Goal: Task Accomplishment & Management: Complete application form

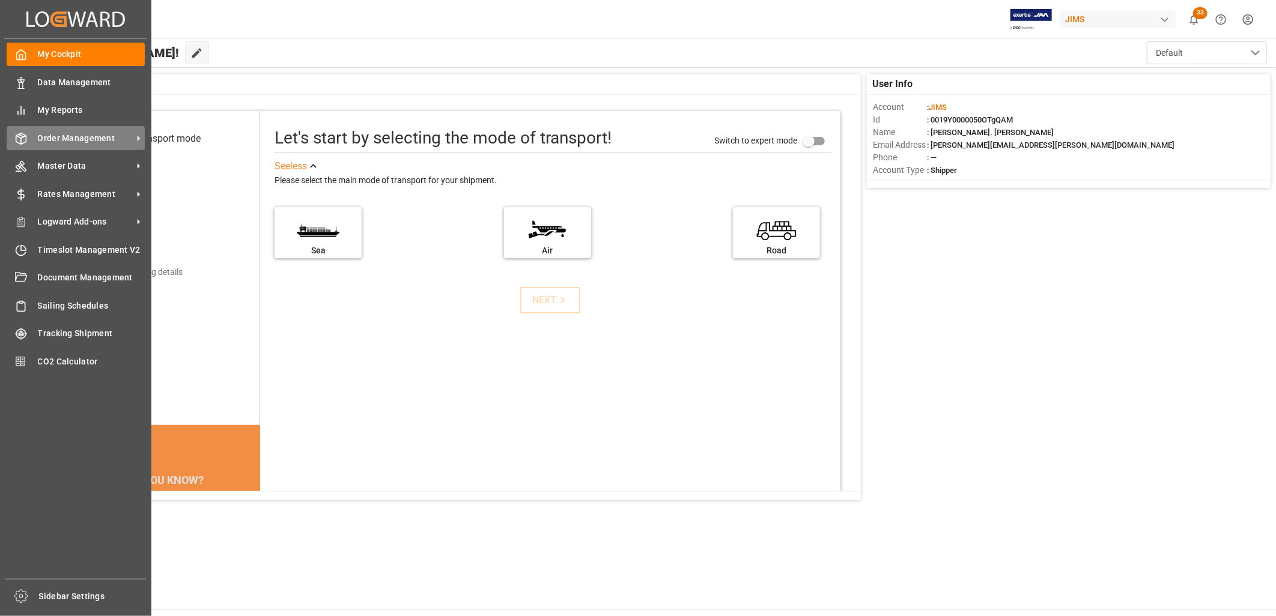
click at [82, 134] on span "Order Management" at bounding box center [85, 138] width 95 height 13
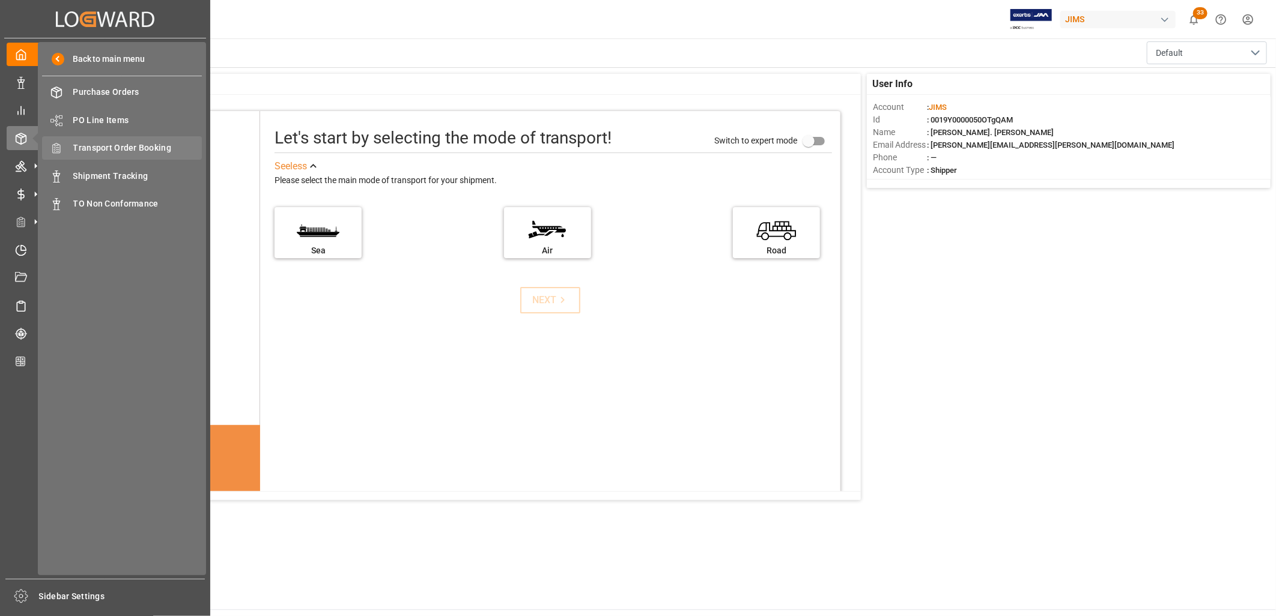
click at [127, 144] on span "Transport Order Booking" at bounding box center [137, 148] width 129 height 13
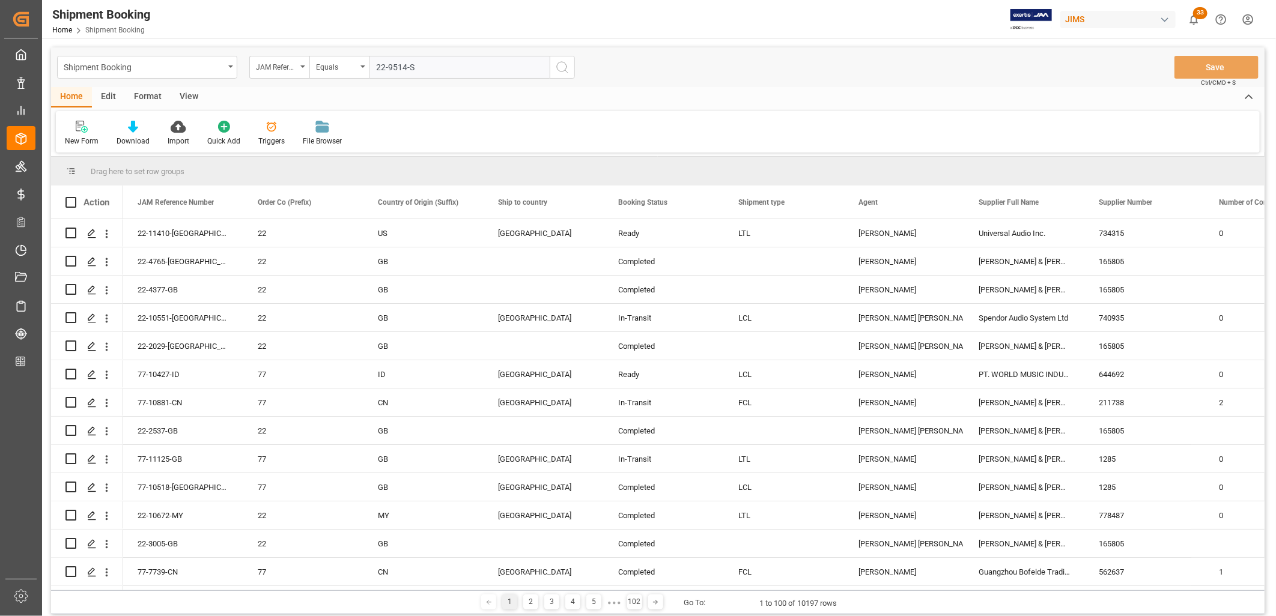
type input "22-9514-SE"
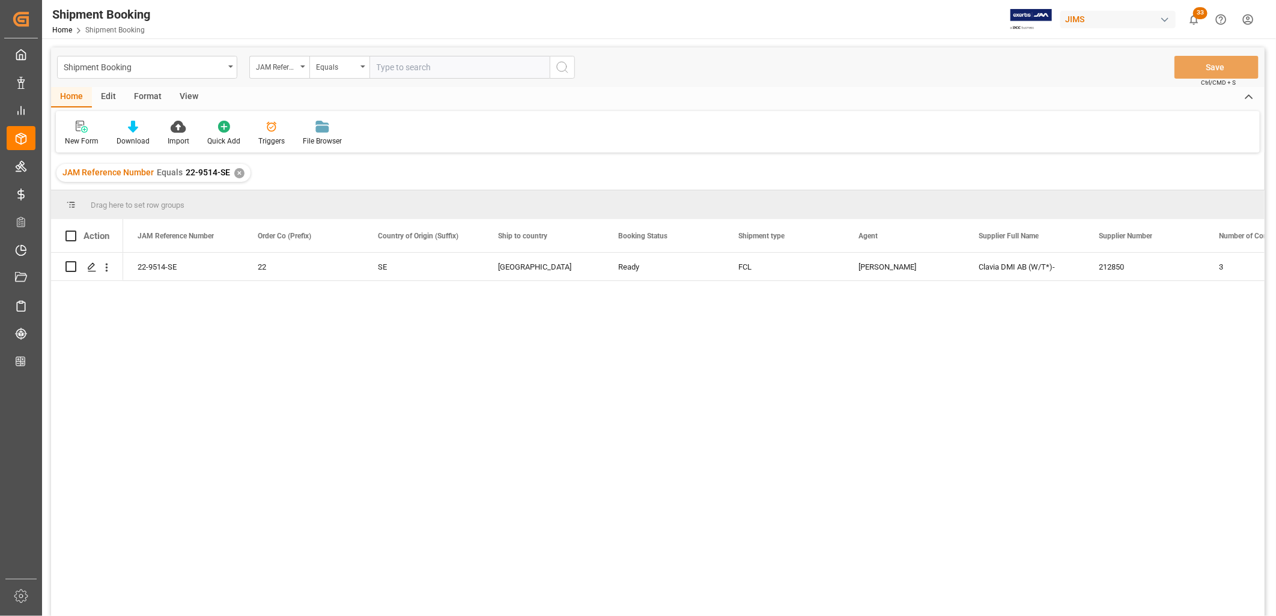
click at [241, 169] on div "JAM Reference Number Equals 22-9514-SE ✕" at bounding box center [153, 173] width 194 height 18
click at [238, 171] on div "✕" at bounding box center [239, 173] width 10 height 10
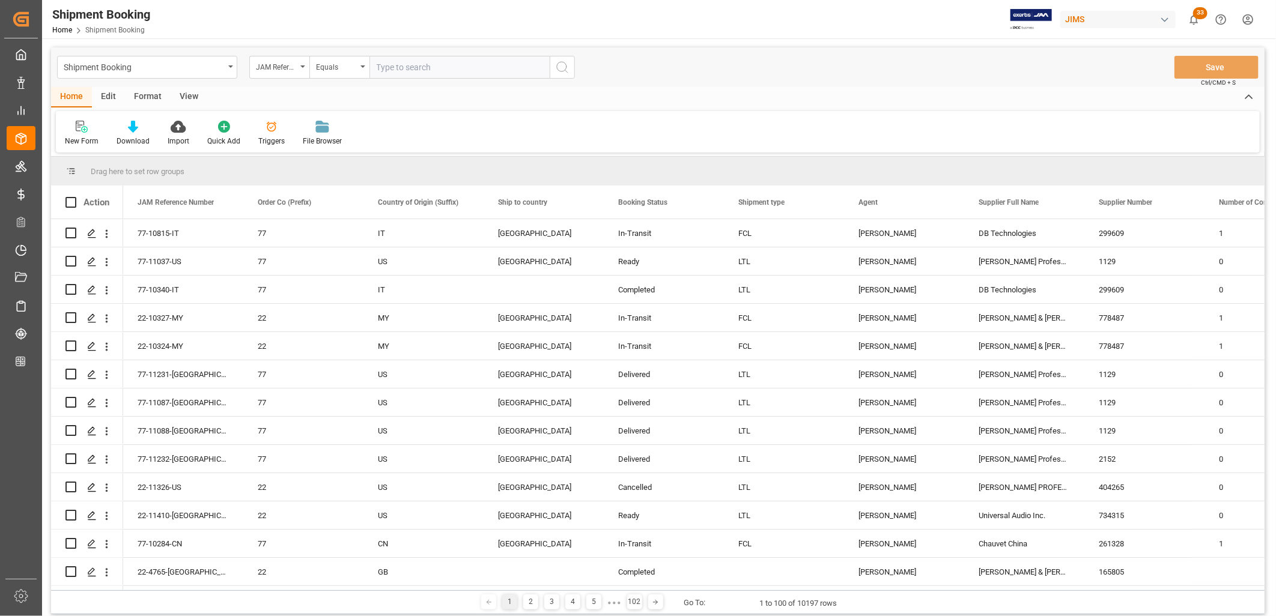
click at [389, 63] on input "text" at bounding box center [459, 67] width 180 height 23
paste input "77-11366-US"
type input "77-11366-US"
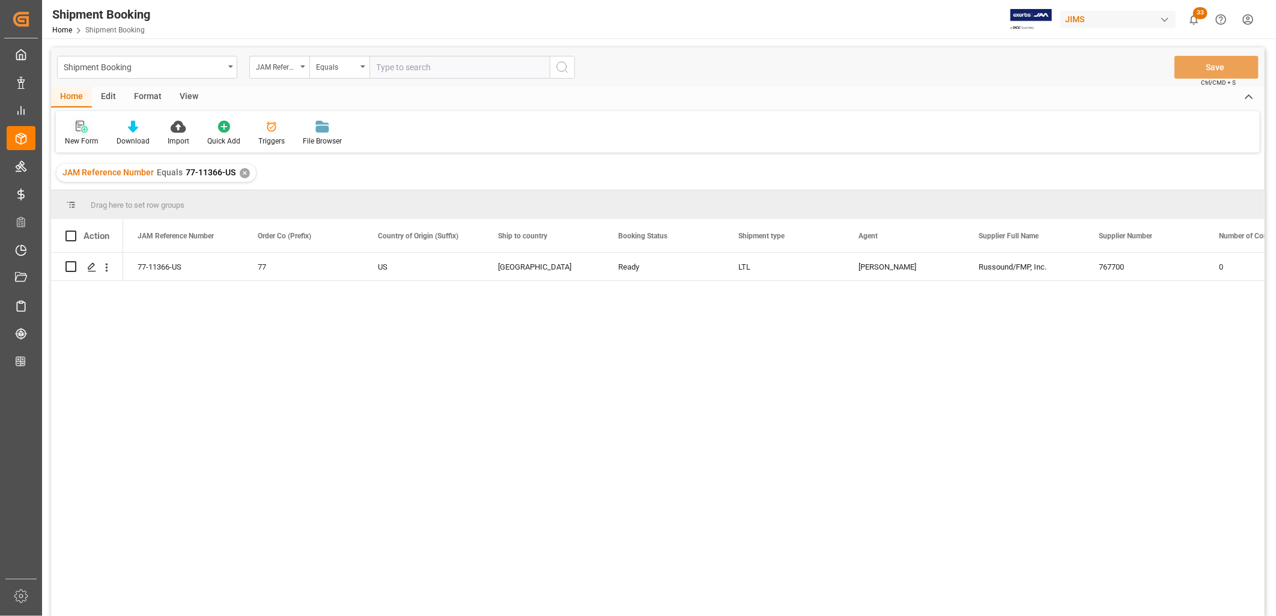
click at [79, 125] on icon at bounding box center [82, 127] width 12 height 12
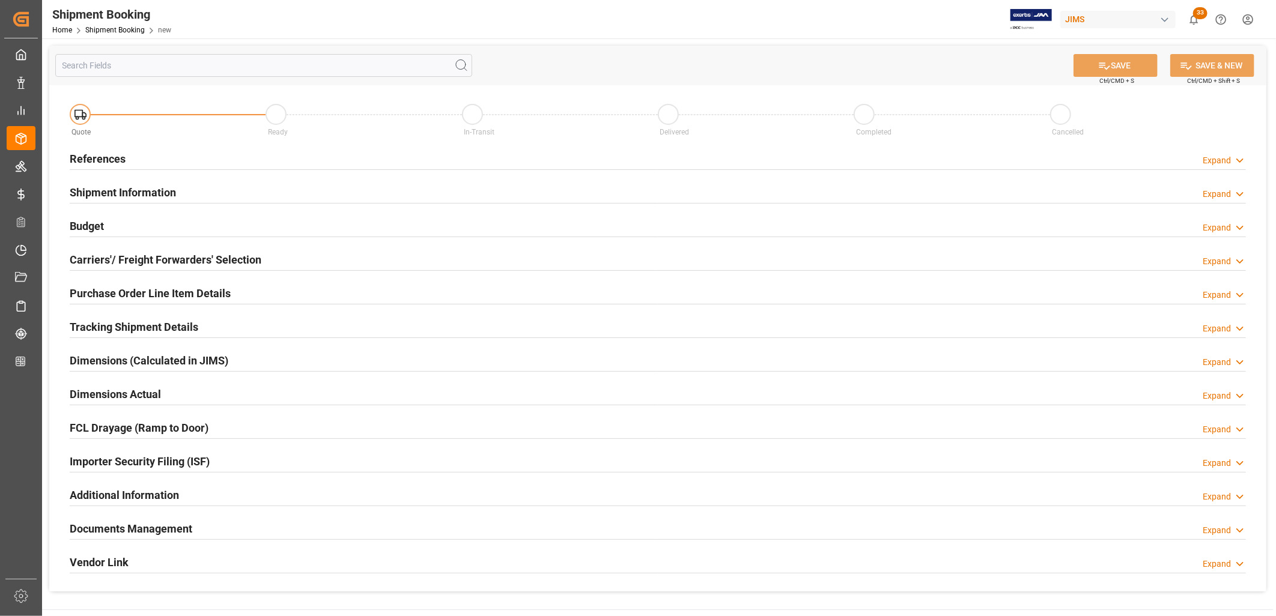
click at [103, 158] on h2 "References" at bounding box center [98, 159] width 56 height 16
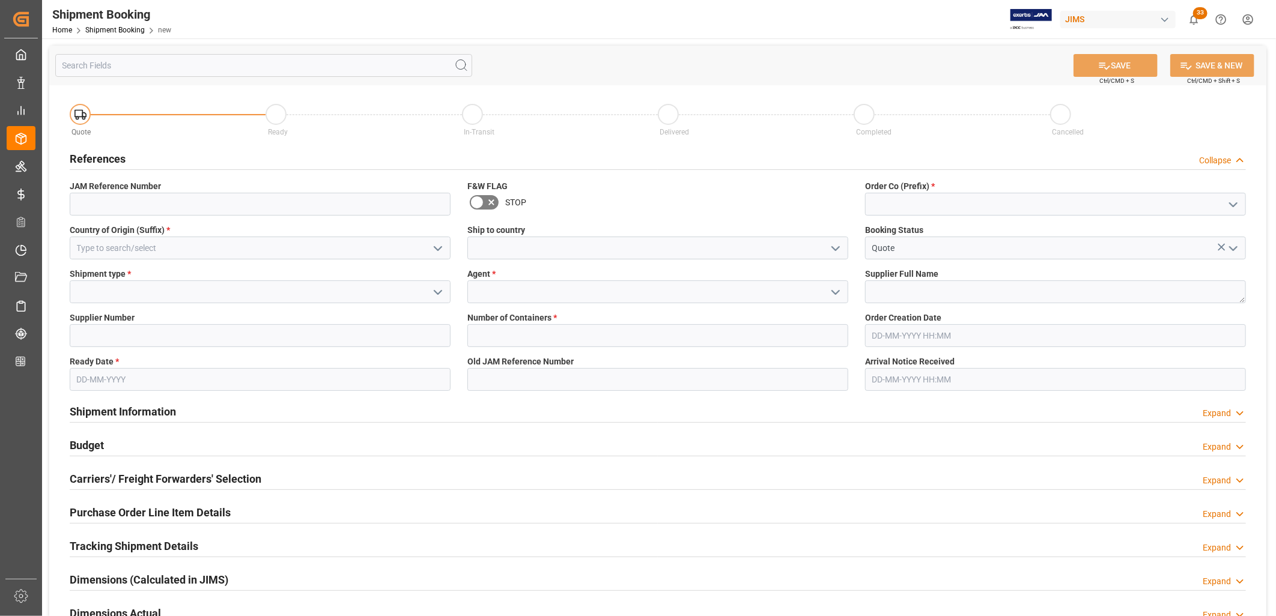
click at [1234, 204] on icon "open menu" at bounding box center [1233, 205] width 14 height 14
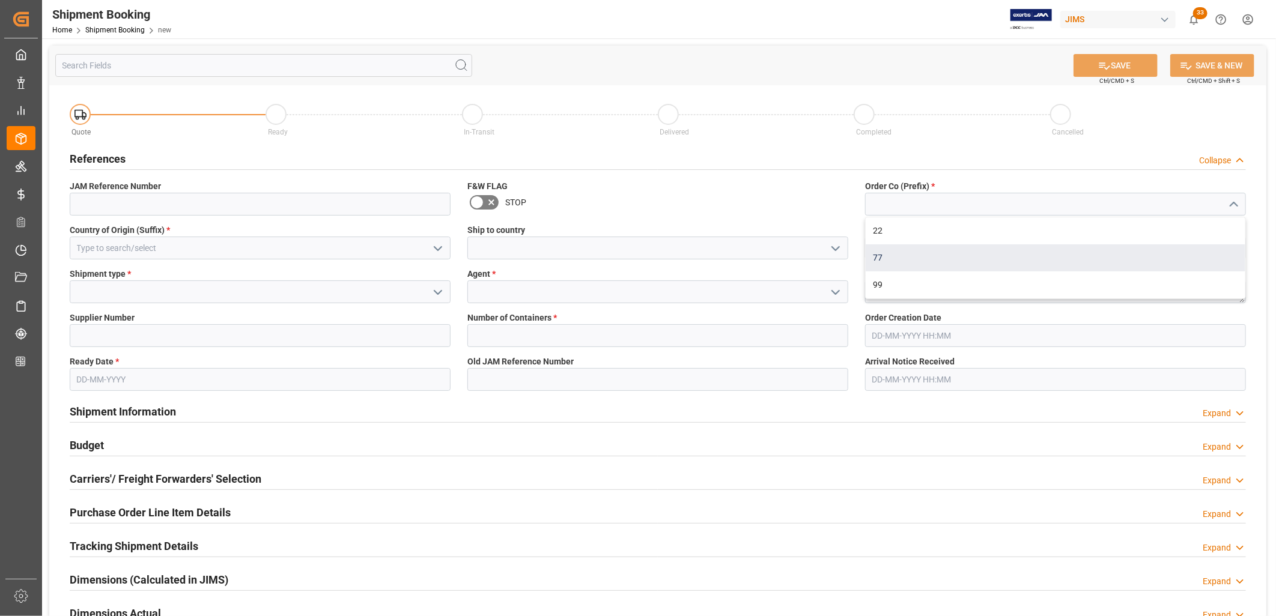
click at [880, 251] on div "77" at bounding box center [1056, 258] width 380 height 27
type input "77"
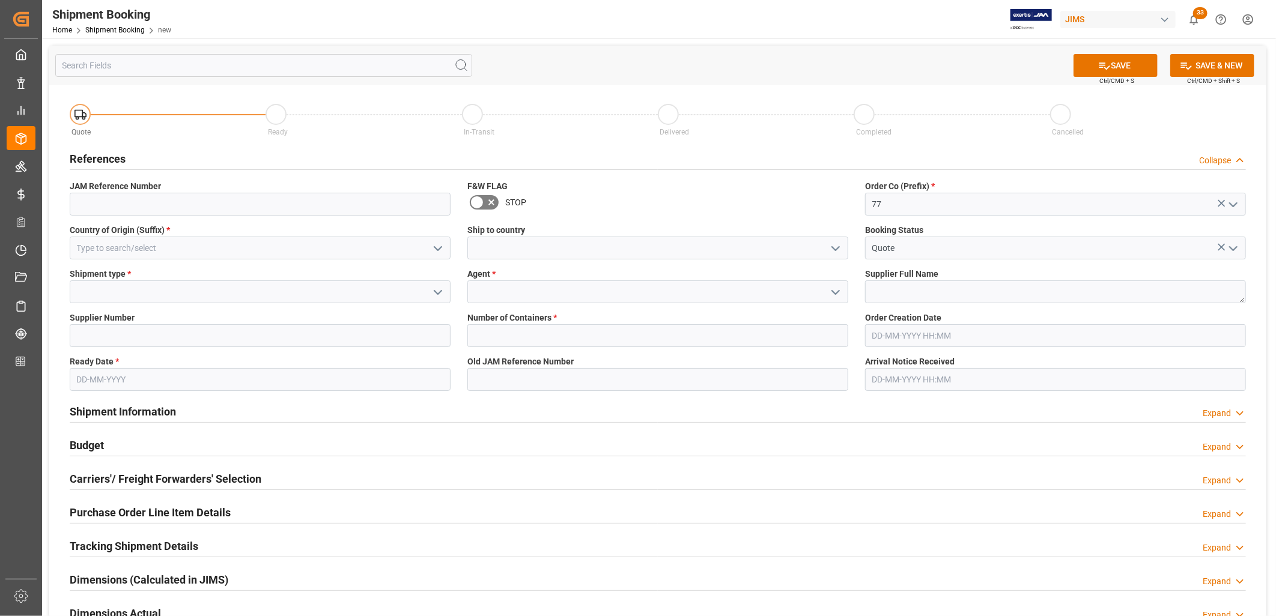
click at [833, 241] on icon "open menu" at bounding box center [835, 248] width 14 height 14
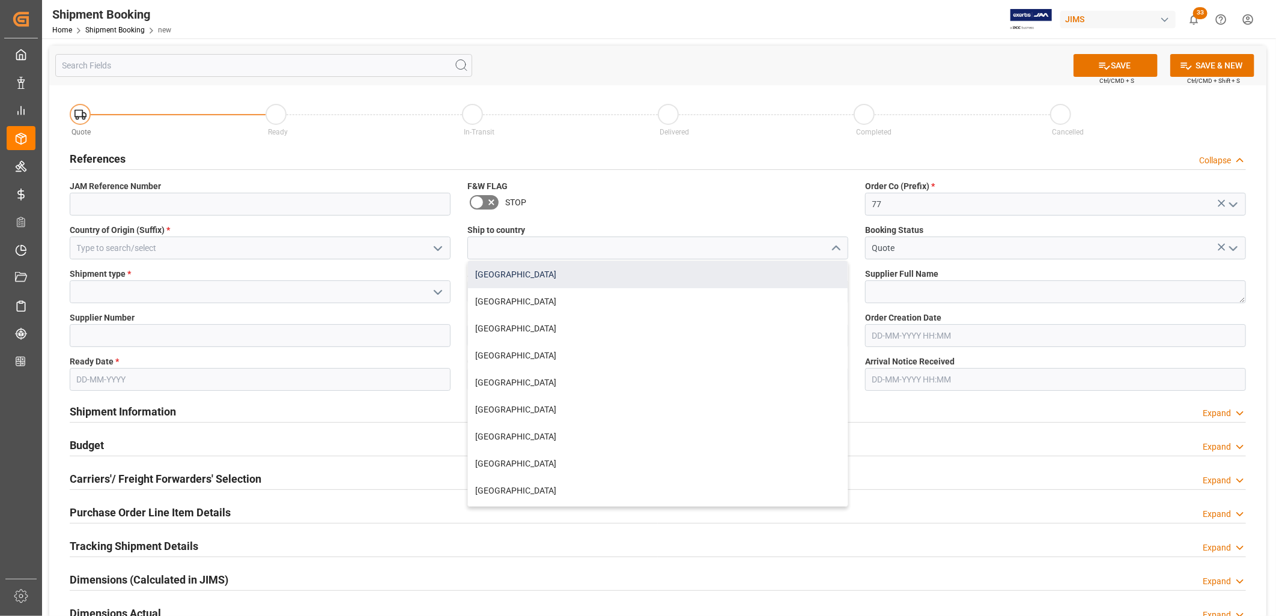
click at [488, 275] on div "[GEOGRAPHIC_DATA]" at bounding box center [658, 274] width 380 height 27
type input "[GEOGRAPHIC_DATA]"
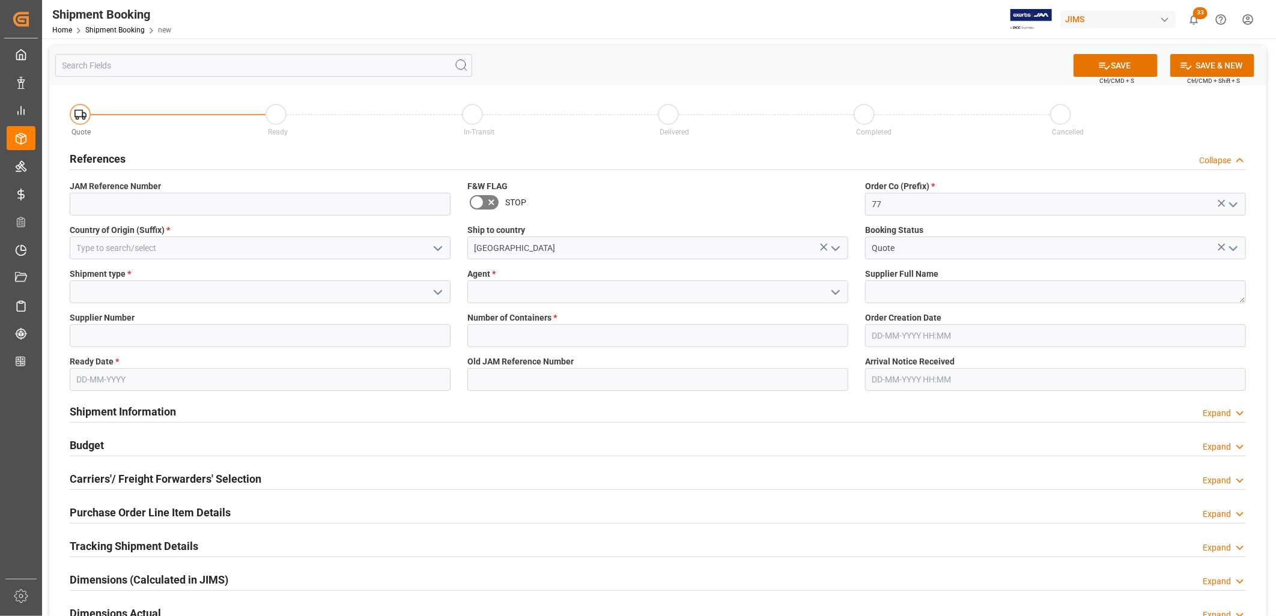
click at [439, 291] on icon "open menu" at bounding box center [438, 292] width 14 height 14
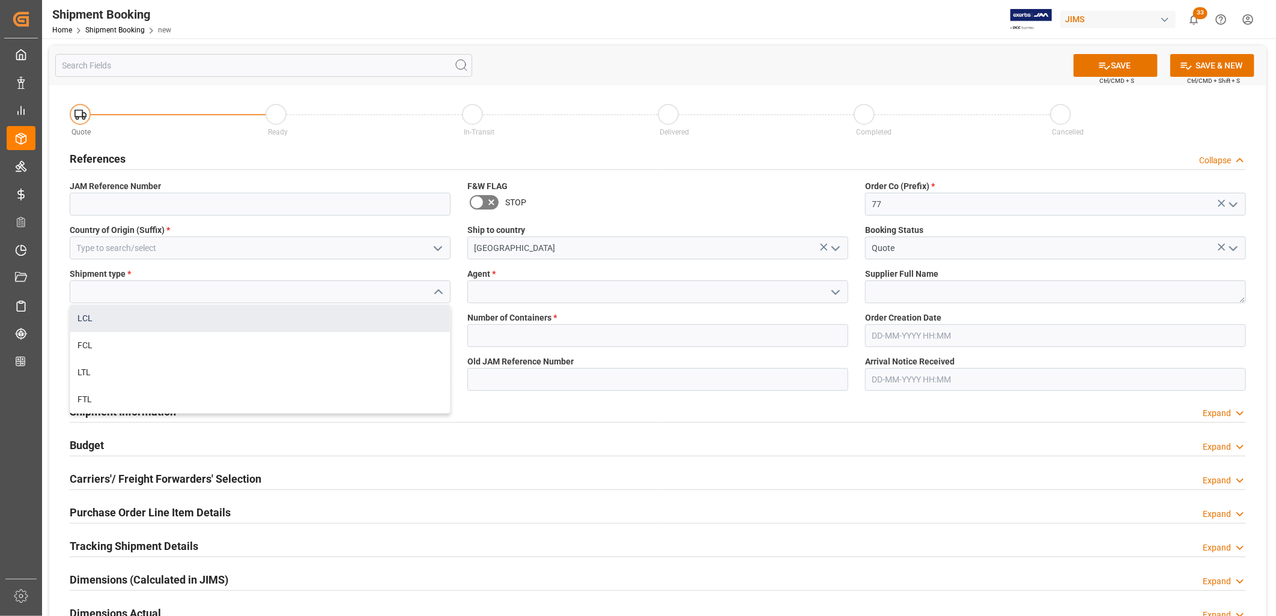
click at [94, 312] on div "LCL" at bounding box center [260, 318] width 380 height 27
type input "LCL"
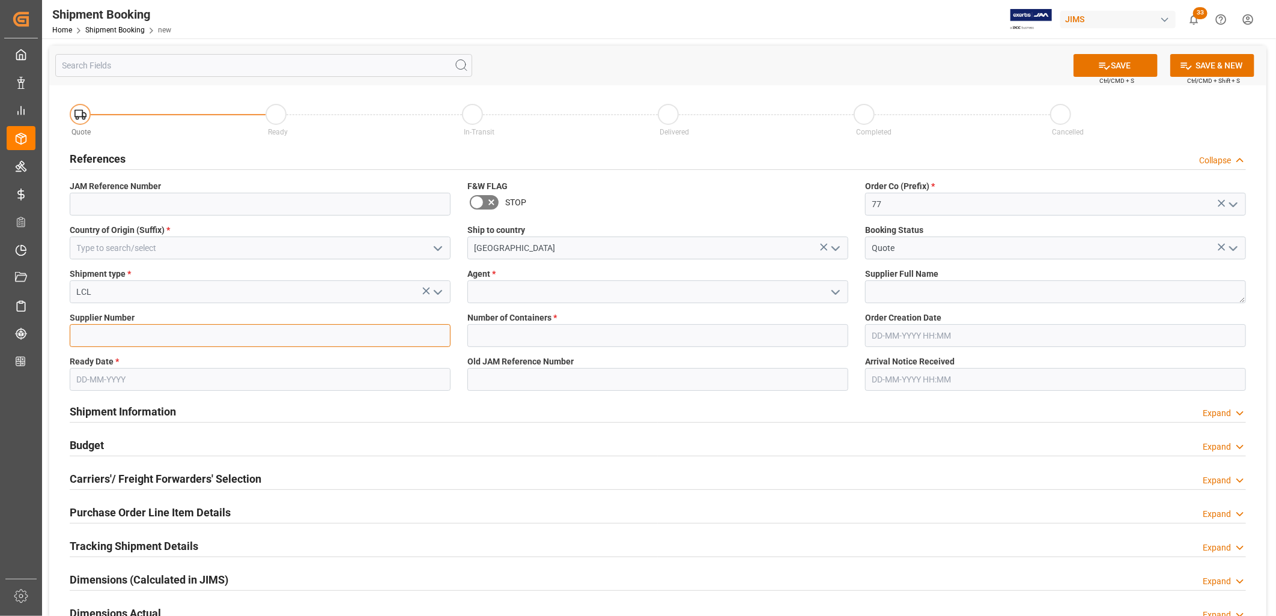
click at [99, 331] on input at bounding box center [260, 335] width 381 height 23
type input "218040"
click at [836, 290] on icon "open menu" at bounding box center [835, 292] width 14 height 14
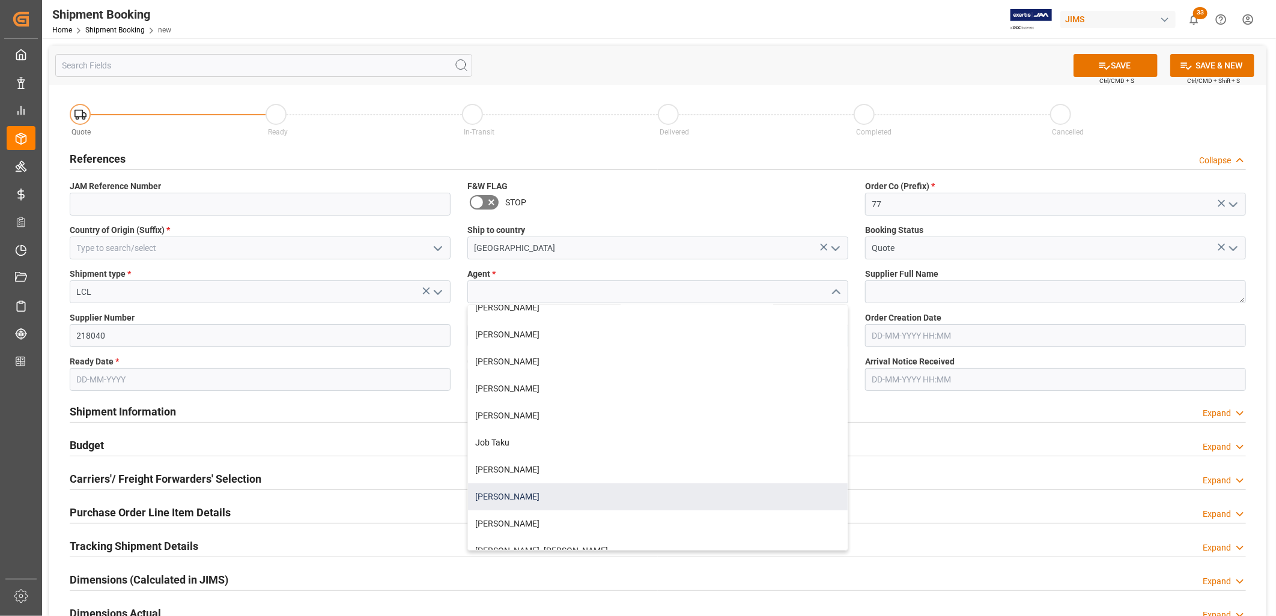
scroll to position [267, 0]
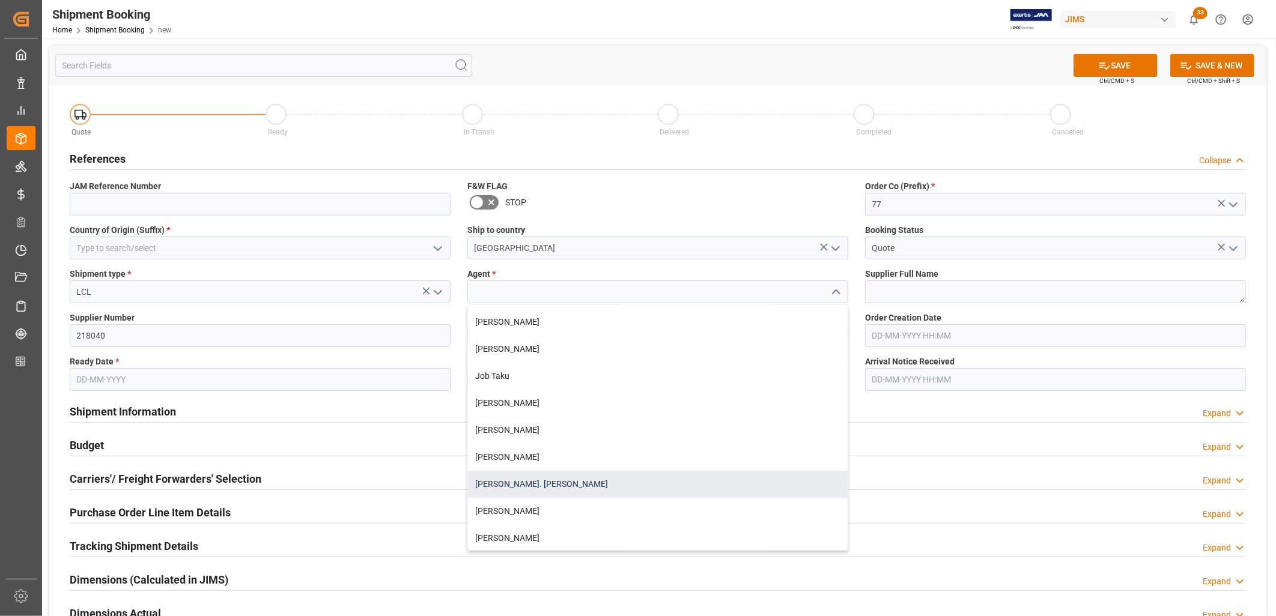
click at [526, 479] on div "[PERSON_NAME]. [PERSON_NAME]" at bounding box center [658, 484] width 380 height 27
type input "[PERSON_NAME]. [PERSON_NAME]"
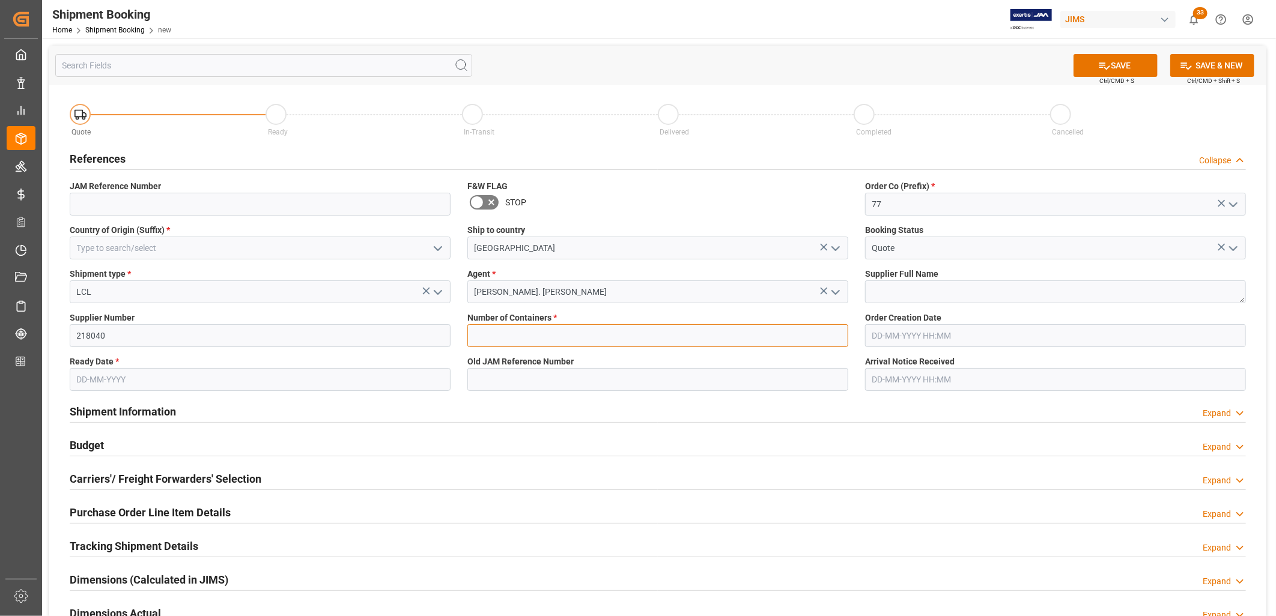
click at [490, 334] on input "text" at bounding box center [657, 335] width 381 height 23
type input "0"
click at [892, 289] on textarea at bounding box center [1055, 292] width 381 height 23
type textarea "Pearl Musical Instrument ([GEOGRAPHIC_DATA])"
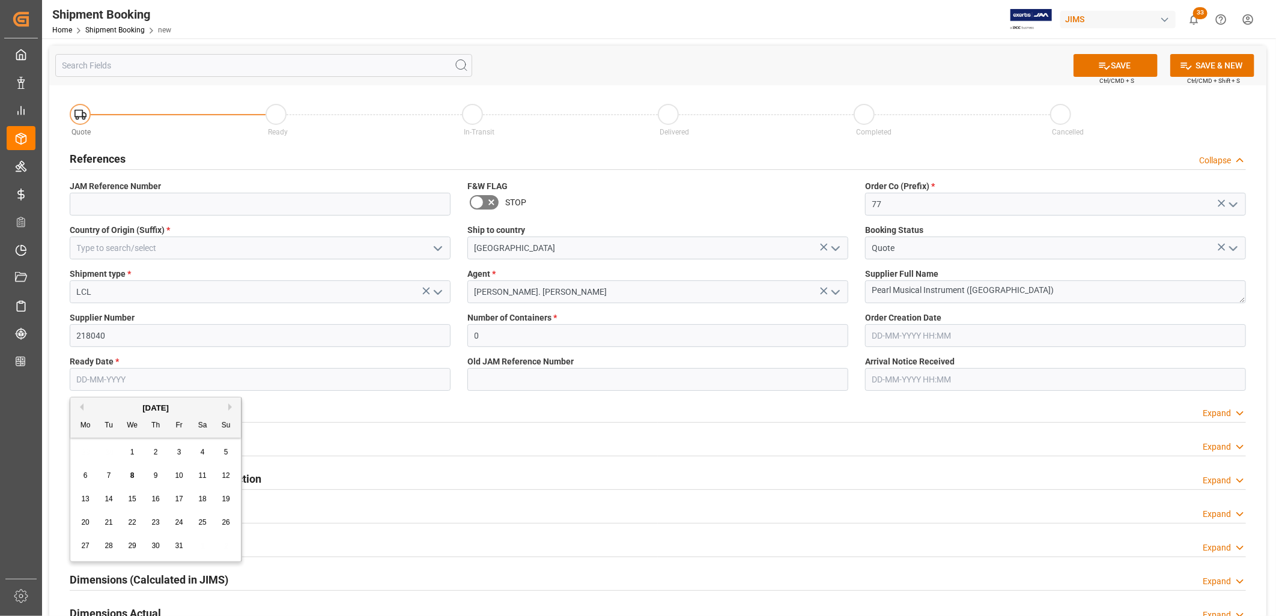
click at [97, 379] on input "text" at bounding box center [260, 379] width 381 height 23
click at [83, 464] on div "6 7 8 9 10 11 12" at bounding box center [156, 475] width 164 height 23
click at [205, 495] on span "18" at bounding box center [202, 499] width 8 height 8
type input "[DATE]"
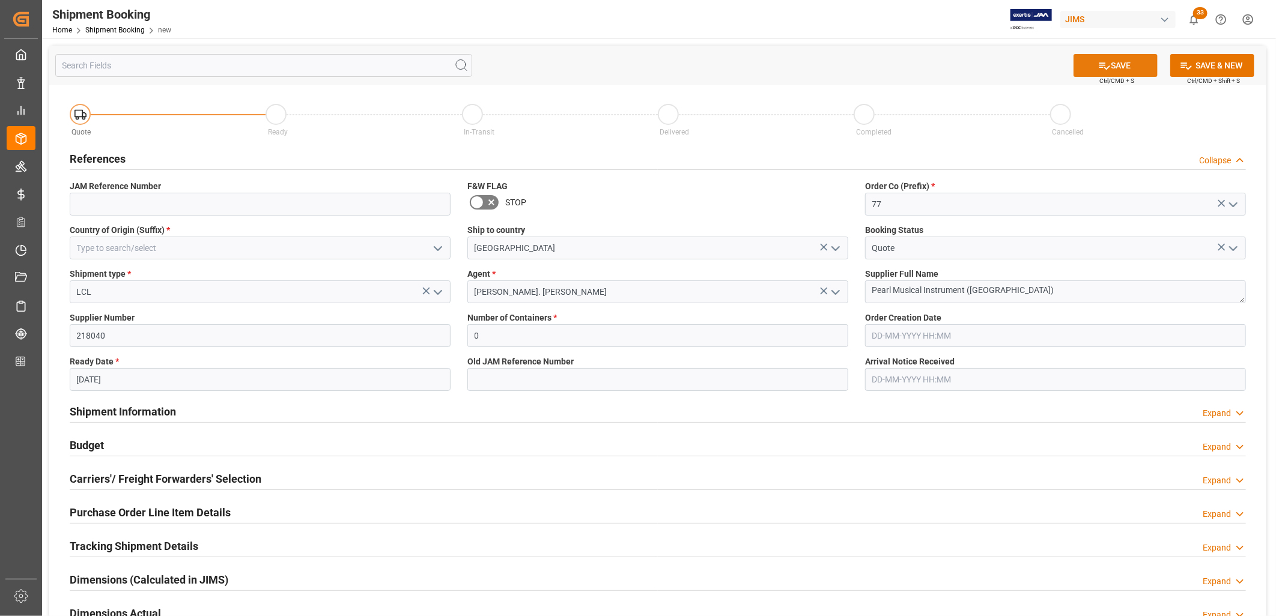
click at [1130, 64] on button "SAVE" at bounding box center [1116, 65] width 84 height 23
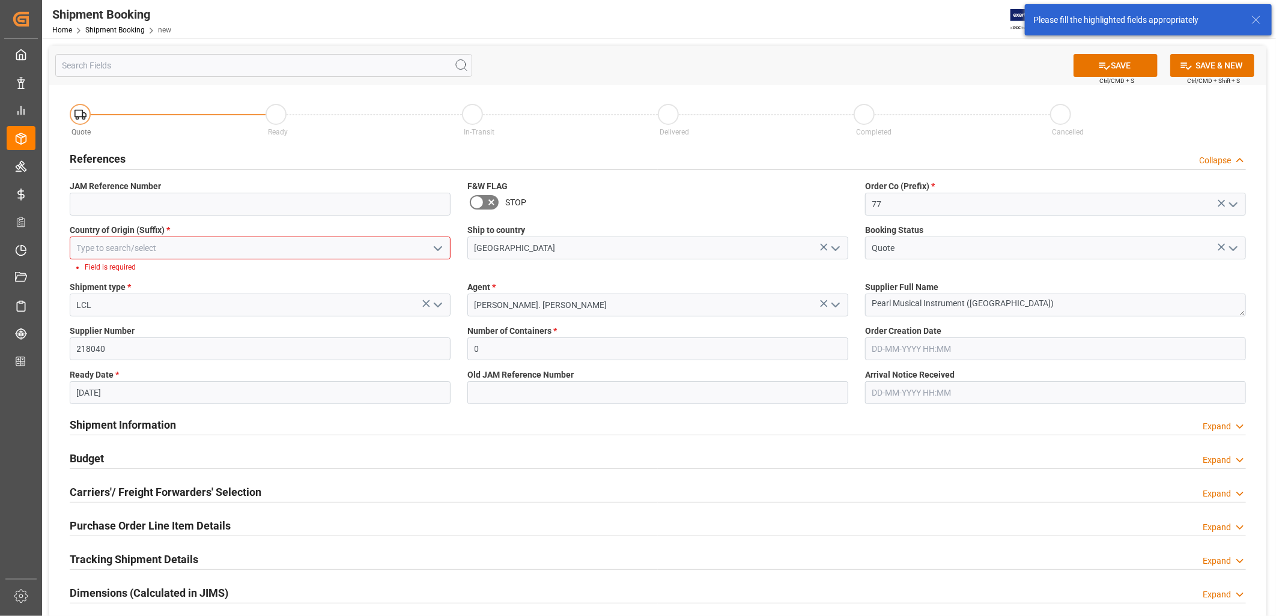
click at [102, 255] on input at bounding box center [260, 248] width 381 height 23
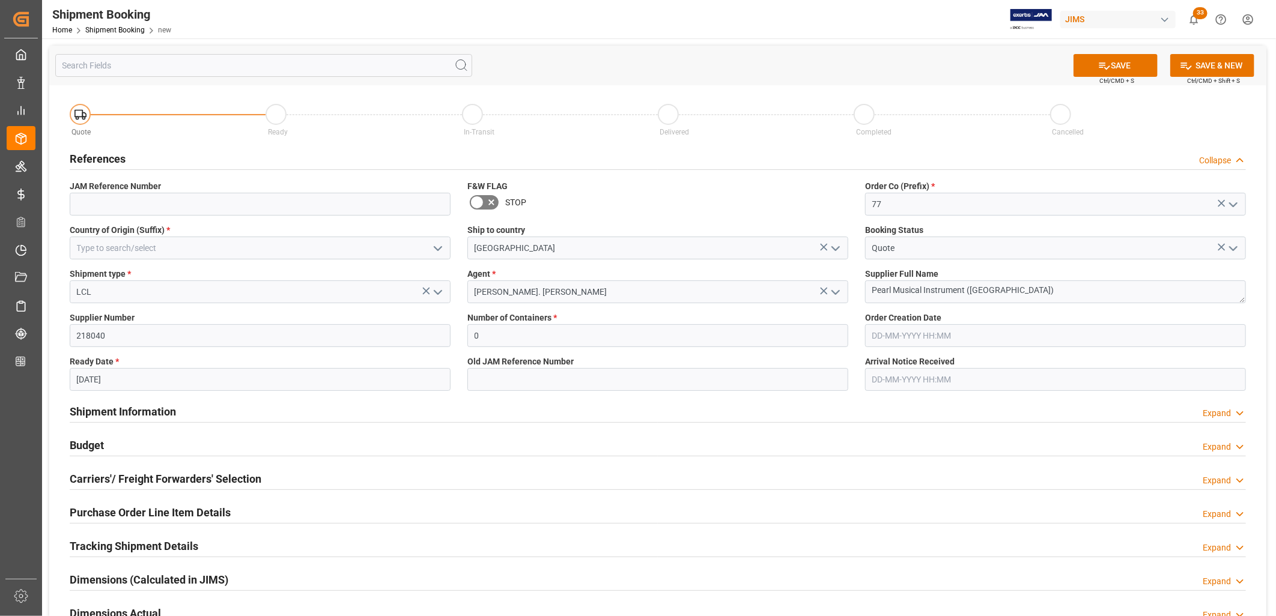
click at [437, 248] on icon "open menu" at bounding box center [438, 248] width 14 height 14
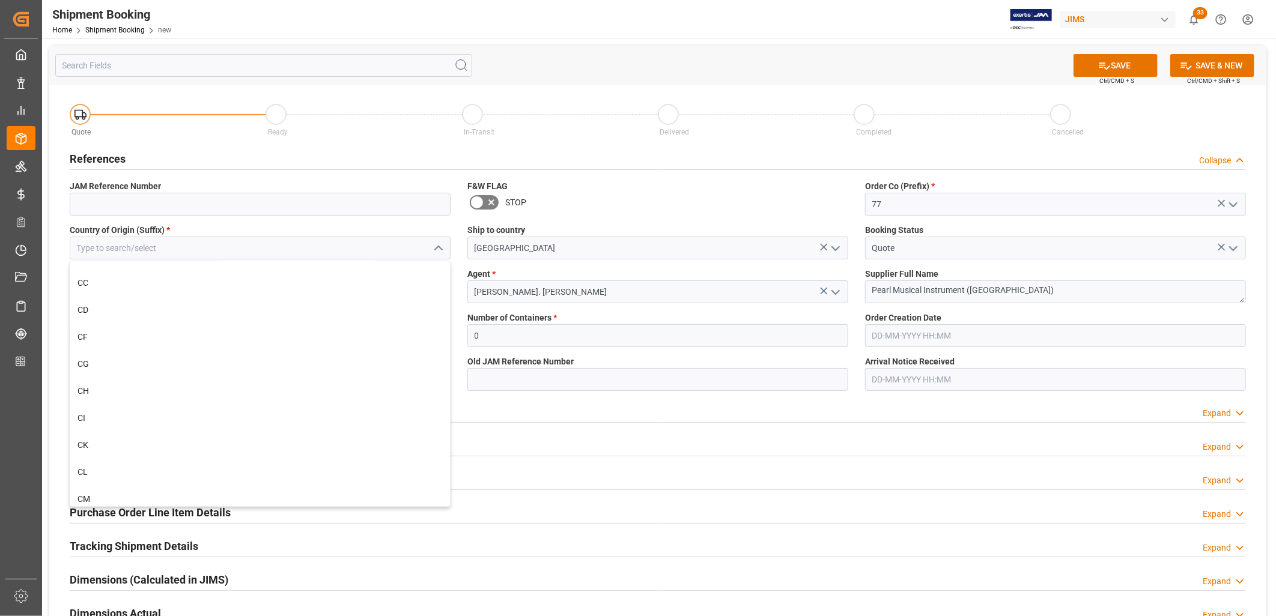
scroll to position [1134, 0]
click at [87, 484] on div "CN" at bounding box center [260, 492] width 380 height 27
type input "CN"
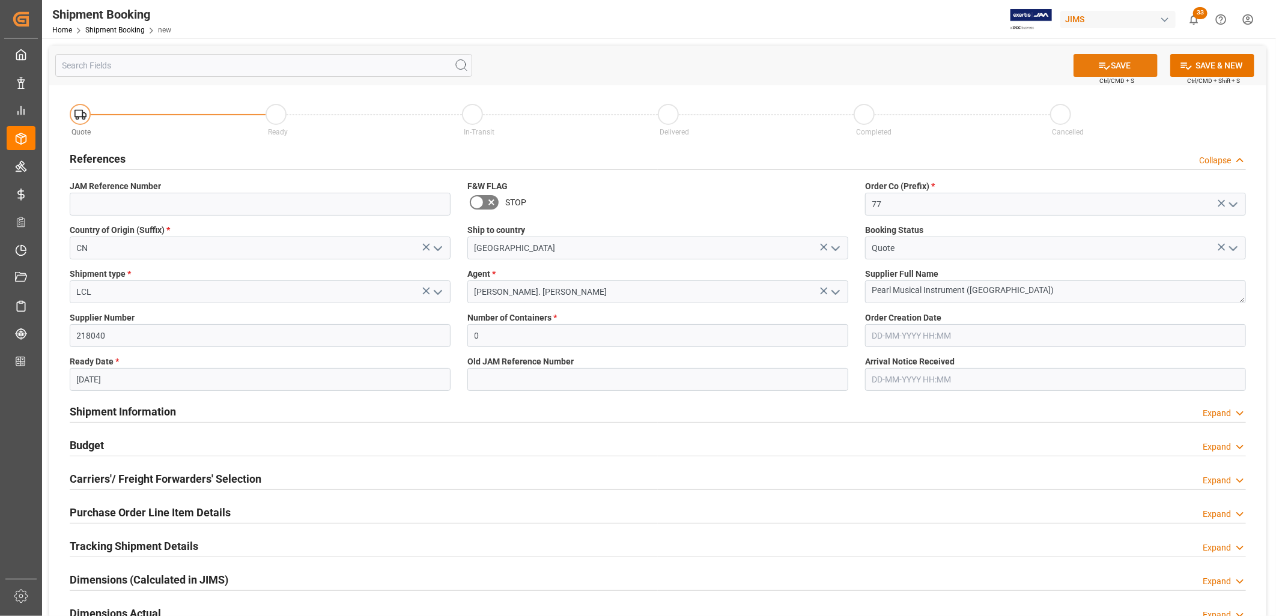
click at [1128, 63] on button "SAVE" at bounding box center [1116, 65] width 84 height 23
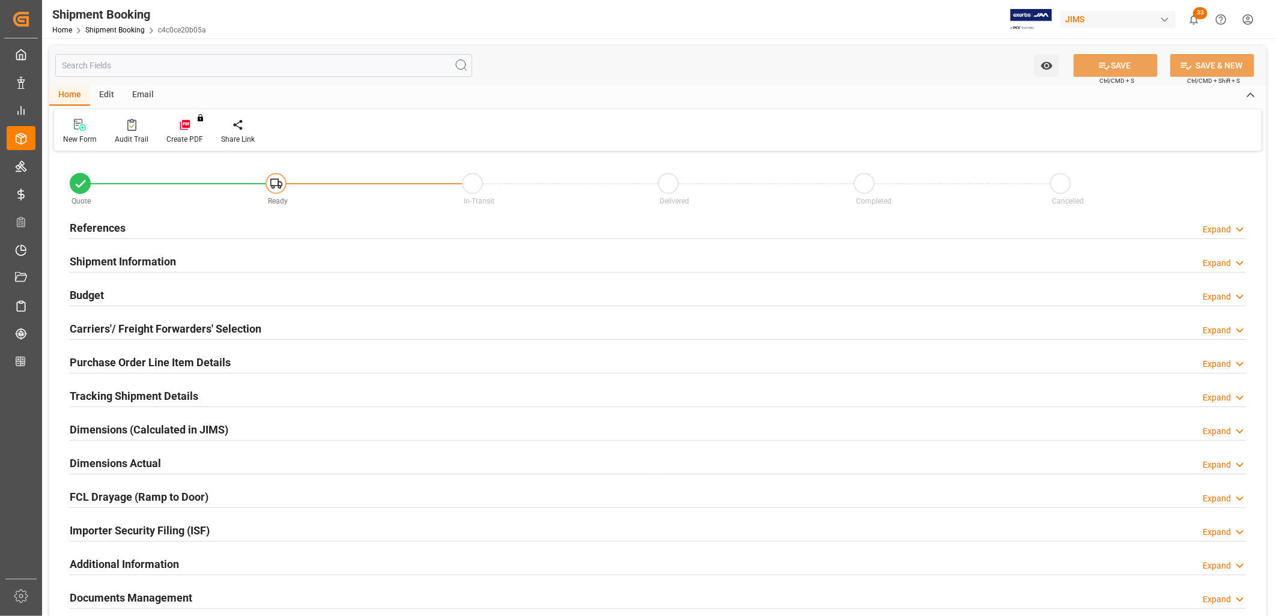
type input "0"
type input "[DATE]"
click at [99, 222] on h2 "References" at bounding box center [98, 228] width 56 height 16
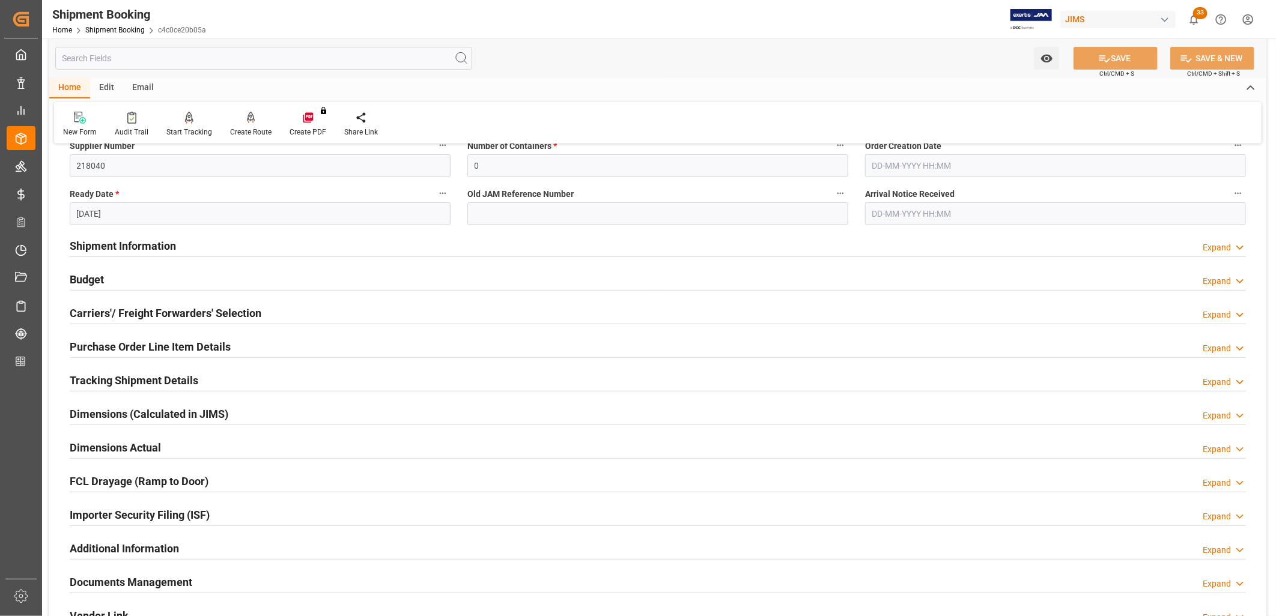
scroll to position [267, 0]
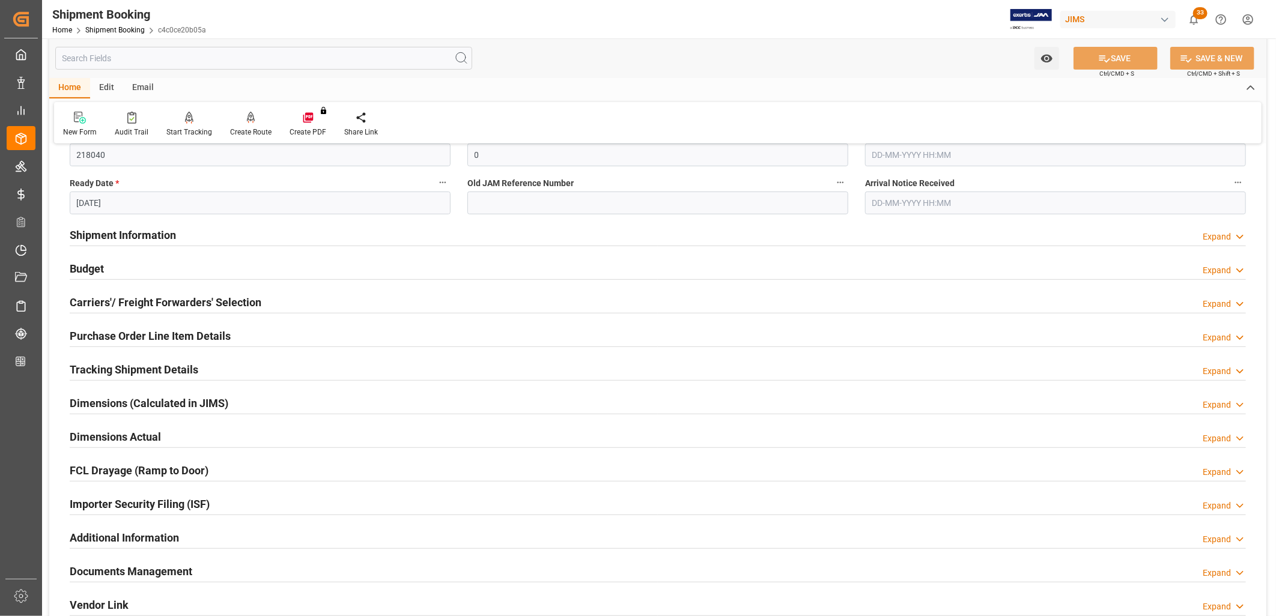
click at [160, 563] on h2 "Documents Management" at bounding box center [131, 571] width 123 height 16
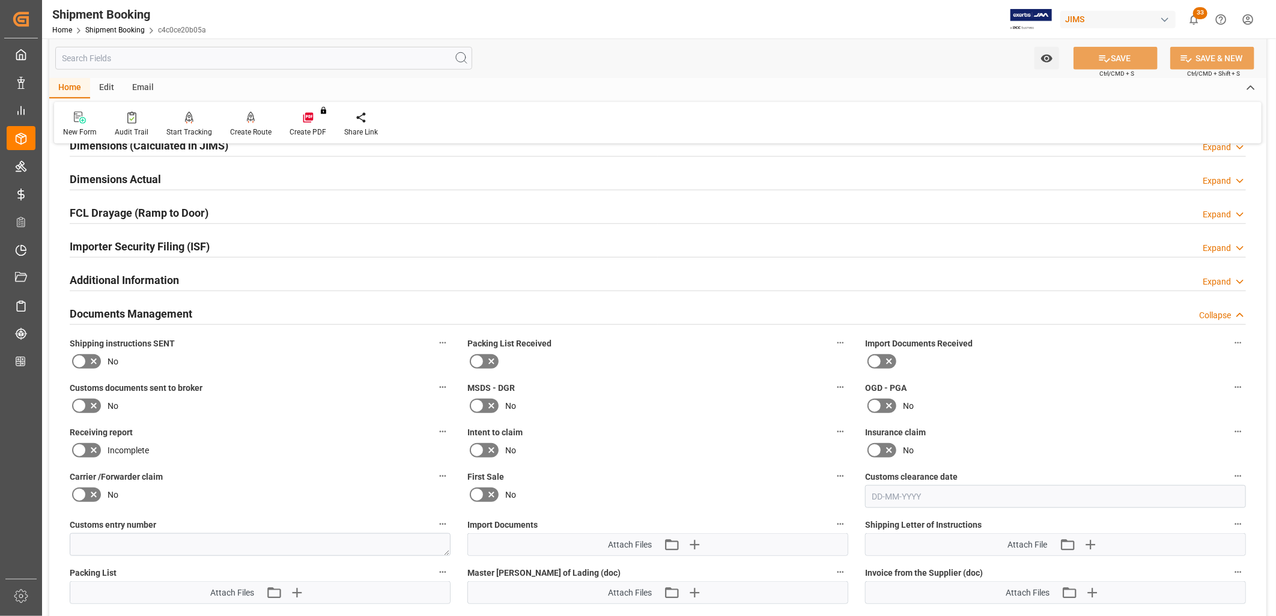
scroll to position [533, 0]
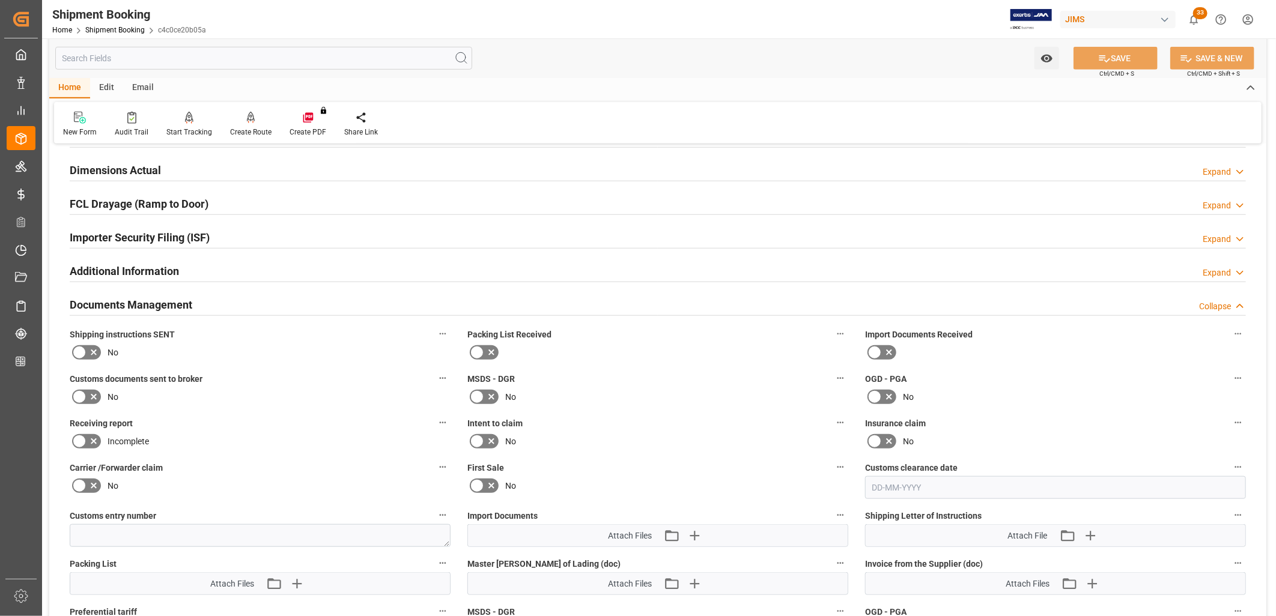
click at [76, 350] on icon at bounding box center [79, 352] width 14 height 14
click at [0, 0] on input "checkbox" at bounding box center [0, 0] width 0 height 0
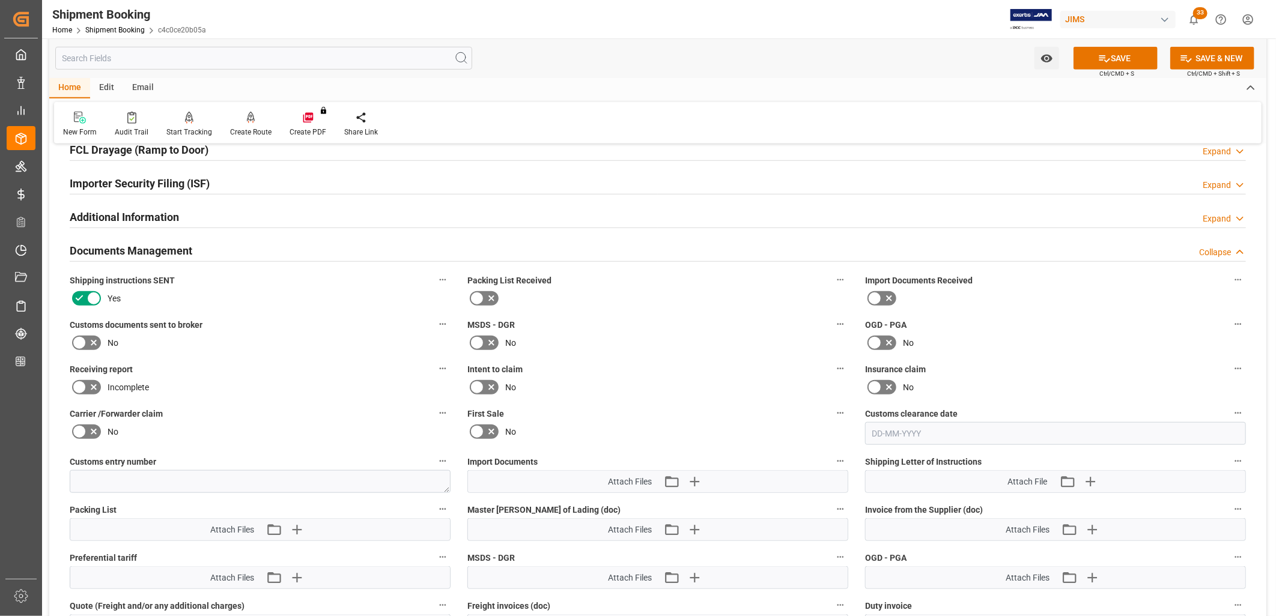
scroll to position [734, 0]
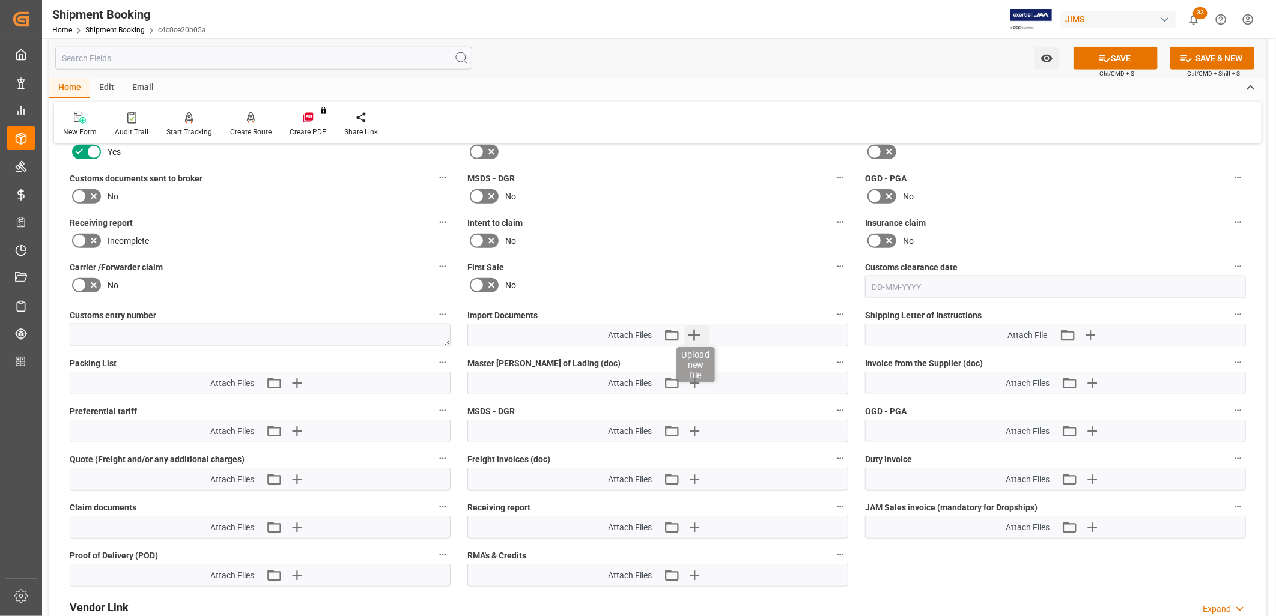
click at [694, 333] on icon "button" at bounding box center [693, 335] width 11 height 11
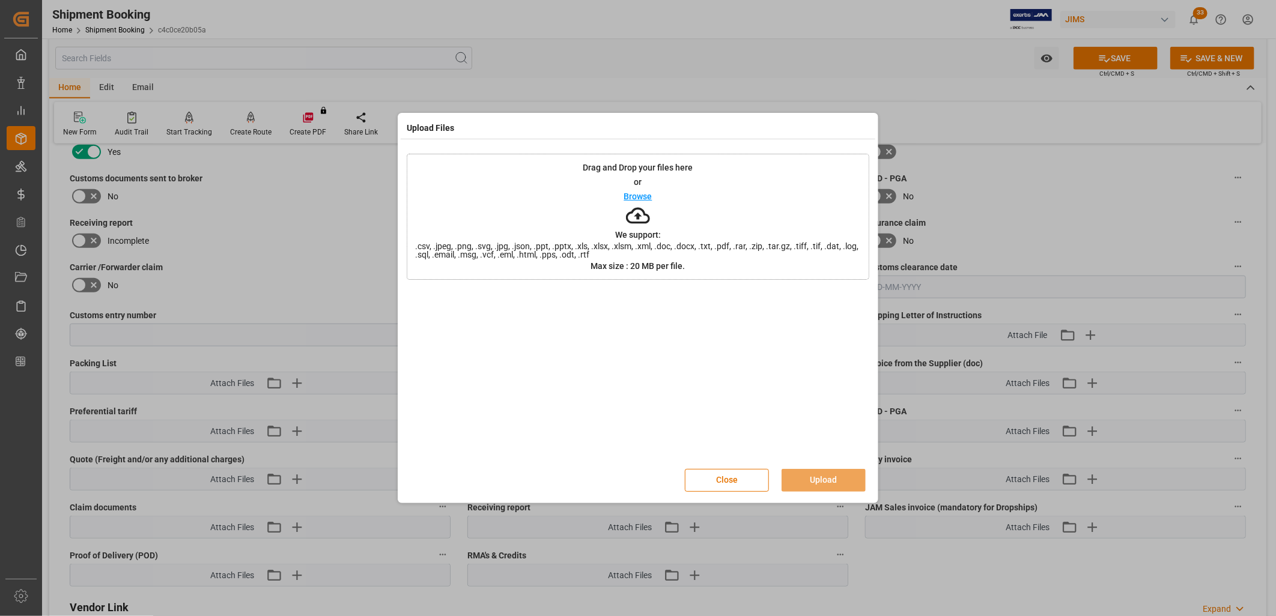
click at [643, 190] on div "Browse" at bounding box center [638, 196] width 28 height 14
click at [824, 479] on button "Upload" at bounding box center [824, 480] width 84 height 23
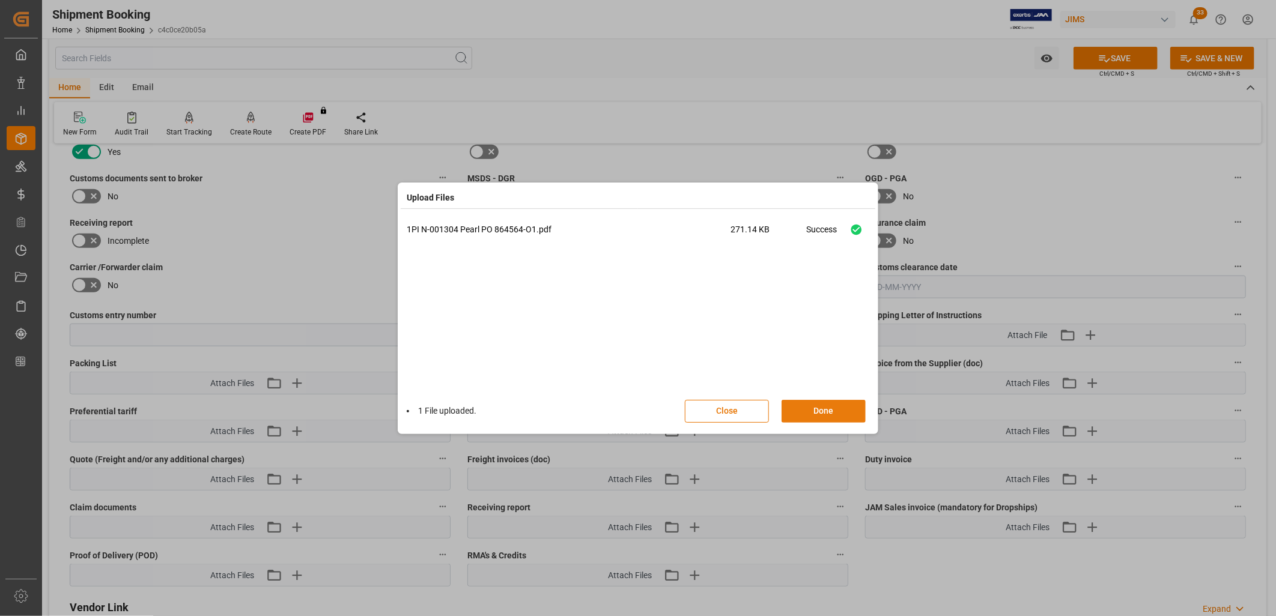
click at [837, 412] on button "Done" at bounding box center [824, 411] width 84 height 23
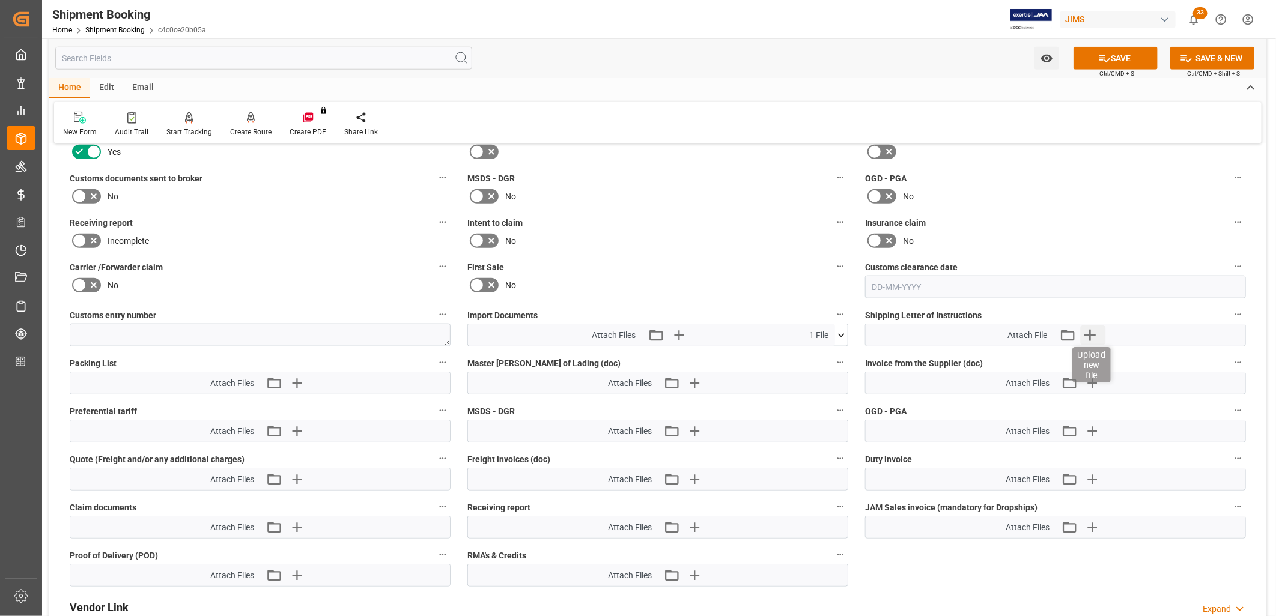
click at [1090, 330] on icon "button" at bounding box center [1089, 335] width 11 height 11
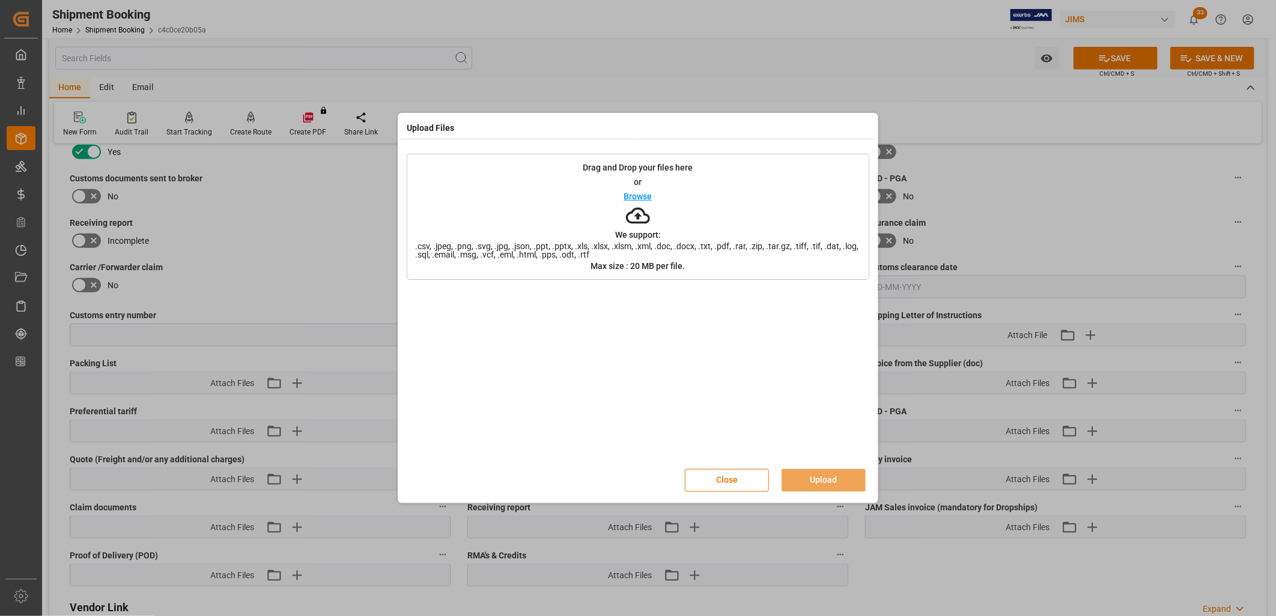
click at [638, 198] on p "Browse" at bounding box center [638, 196] width 28 height 8
click at [828, 478] on button "Upload" at bounding box center [824, 480] width 84 height 23
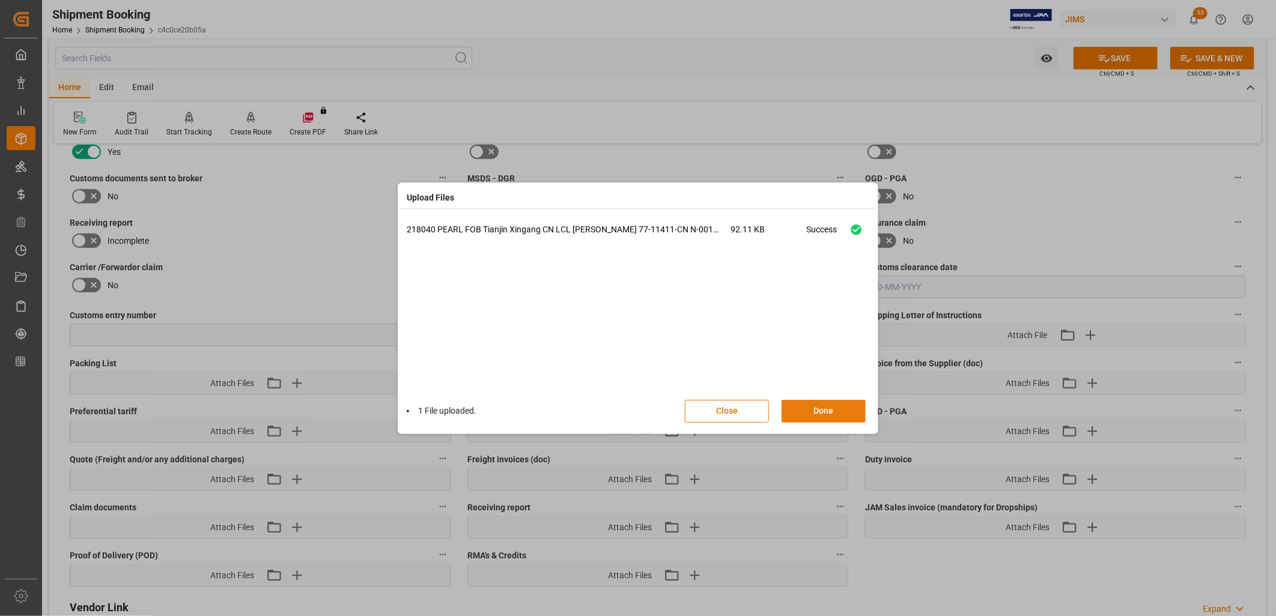
click at [828, 412] on button "Done" at bounding box center [824, 411] width 84 height 23
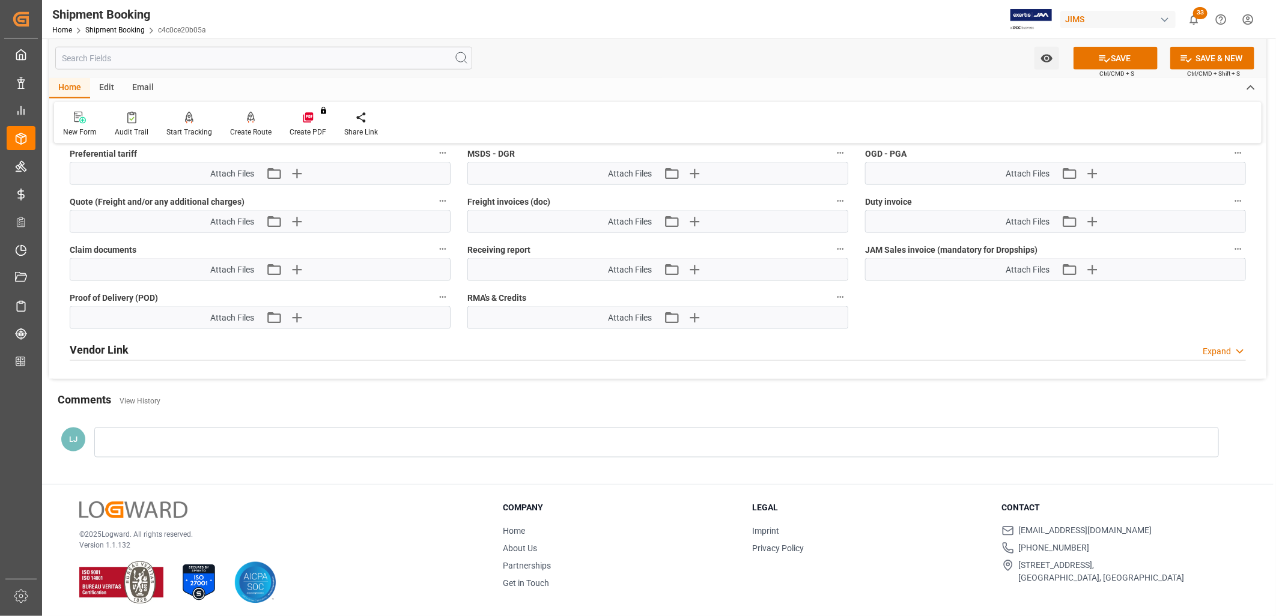
scroll to position [994, 0]
click at [127, 436] on div at bounding box center [656, 441] width 1125 height 30
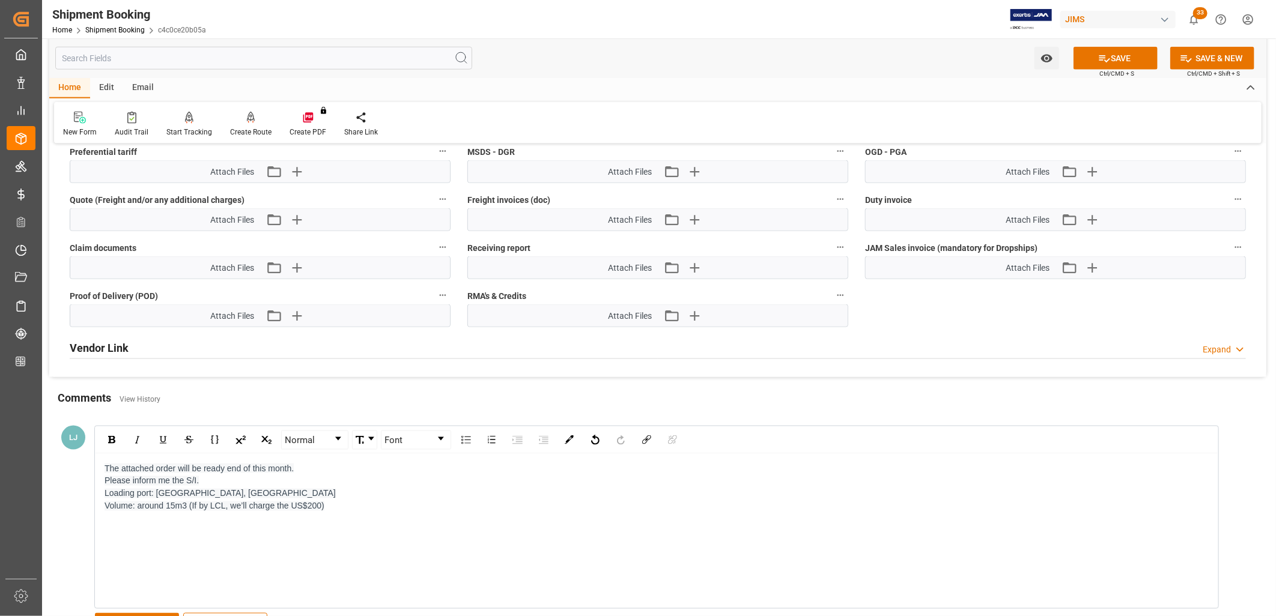
click at [326, 463] on div "The attached order will be ready end of this month." at bounding box center [657, 469] width 1105 height 13
click at [350, 500] on div "Volume: around 15m3 (If by LCL, we’ll charge the US$200)" at bounding box center [657, 506] width 1105 height 13
click at [172, 613] on button "SAVE" at bounding box center [137, 624] width 84 height 23
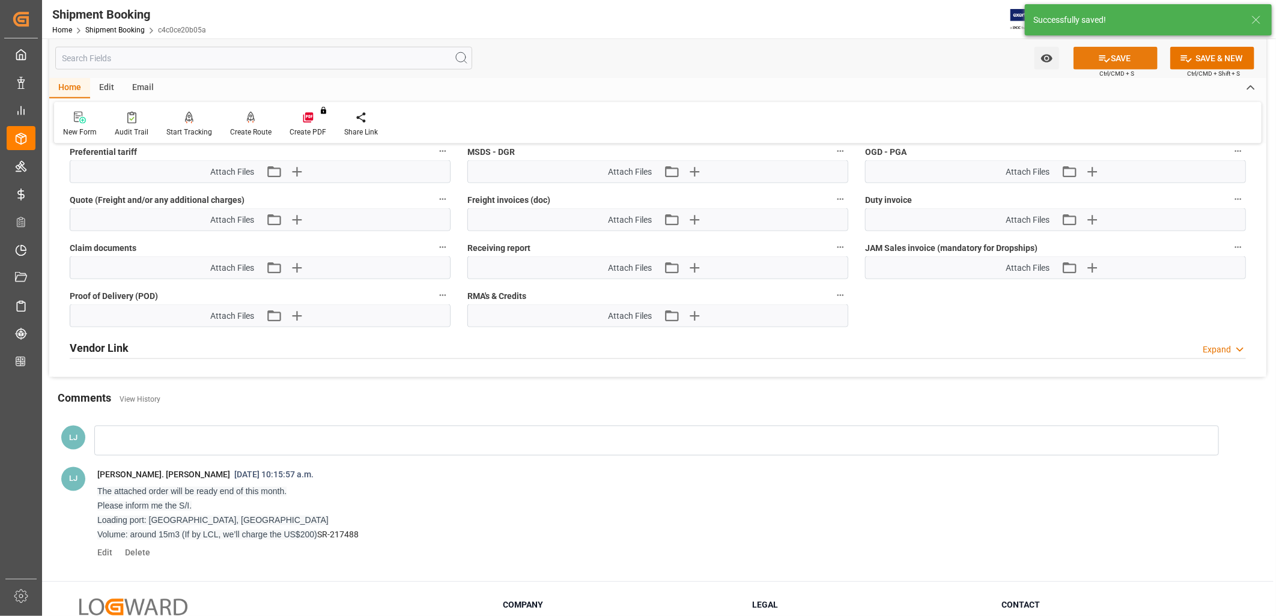
click at [1119, 55] on button "SAVE" at bounding box center [1116, 58] width 84 height 23
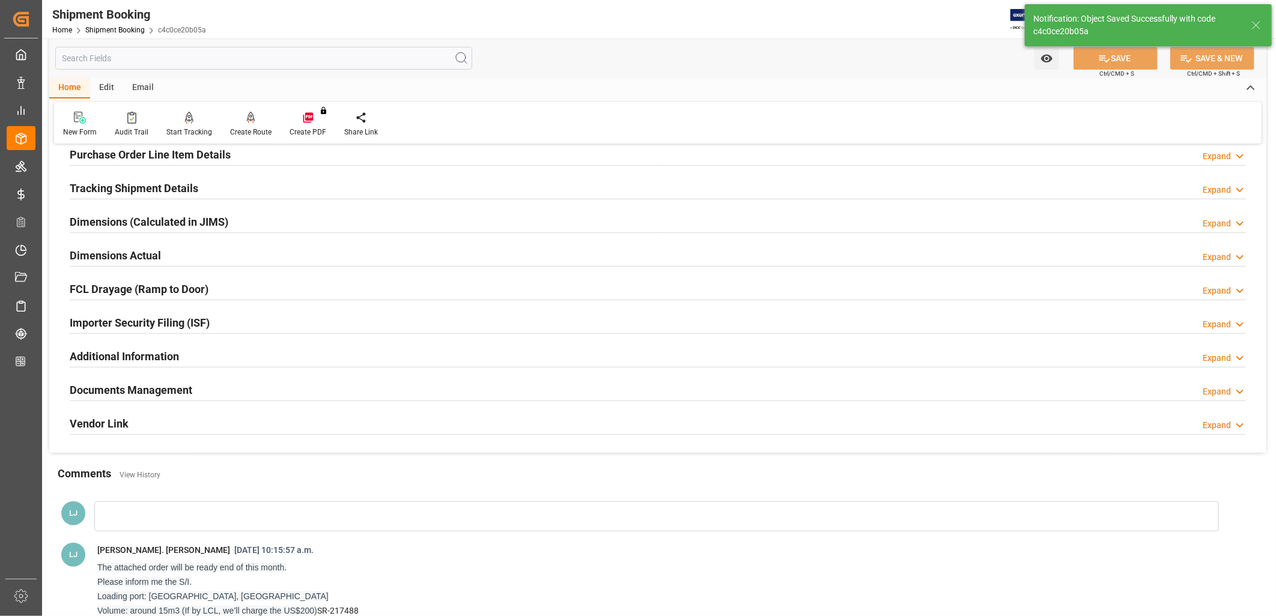
scroll to position [0, 0]
